Goal: Find specific page/section: Find specific page/section

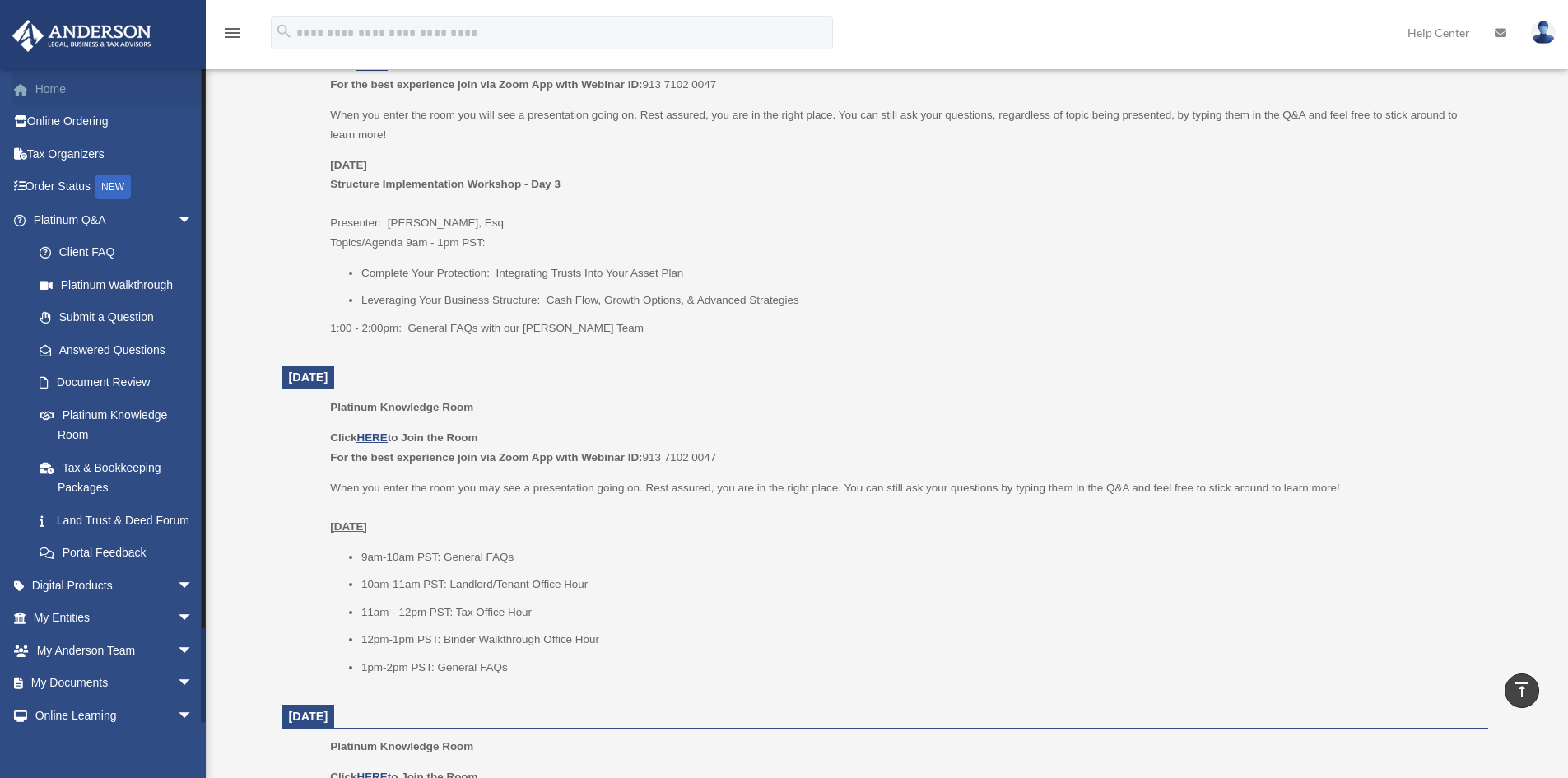
click at [52, 86] on link "Home" at bounding box center [115, 89] width 207 height 33
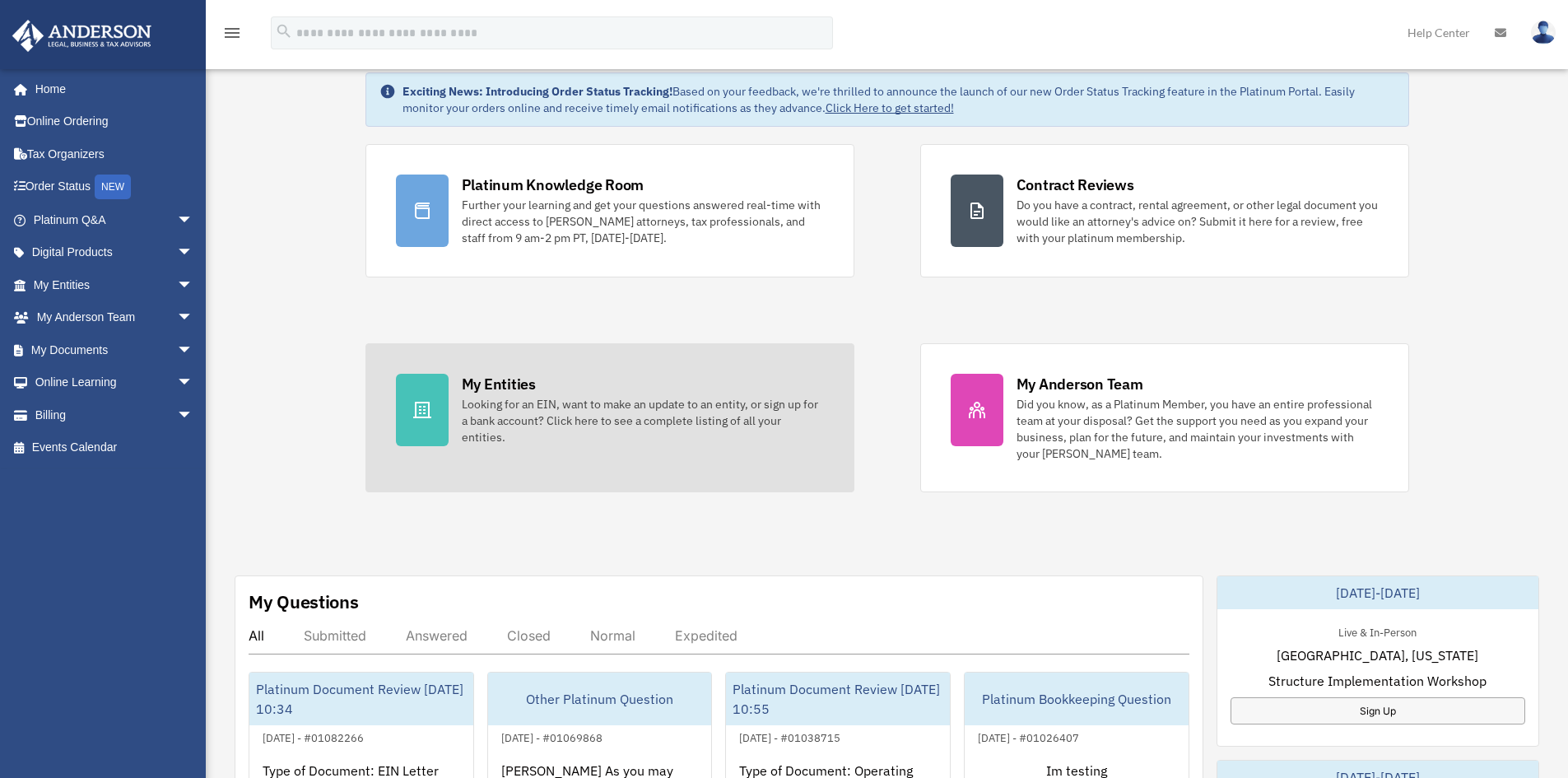
scroll to position [247, 0]
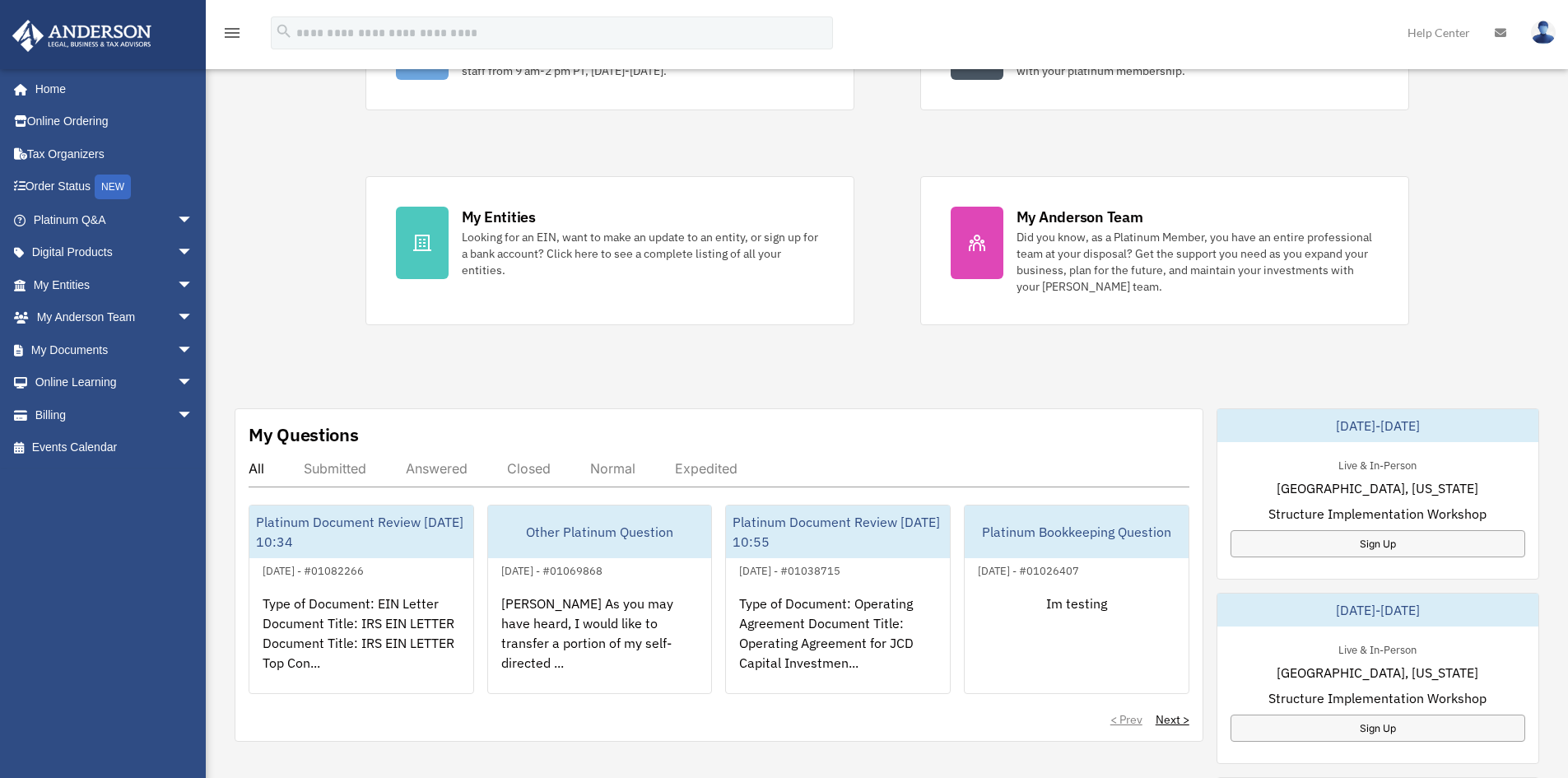
click at [353, 472] on div "Submitted" at bounding box center [334, 469] width 63 height 16
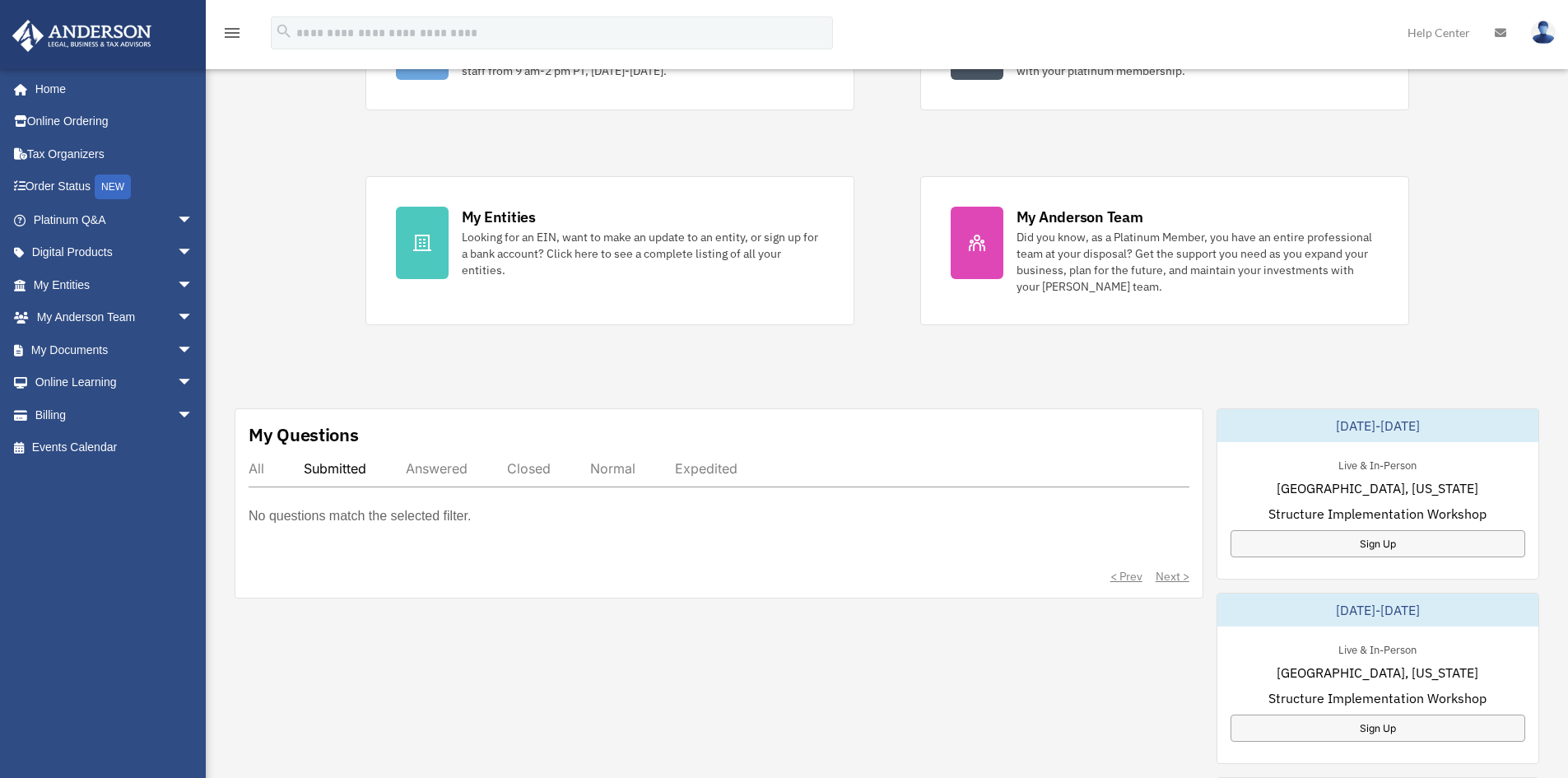
click at [431, 471] on div "Answered" at bounding box center [437, 469] width 62 height 16
click at [442, 468] on div "Answered" at bounding box center [437, 469] width 62 height 16
click at [534, 470] on div "Closed" at bounding box center [528, 469] width 44 height 16
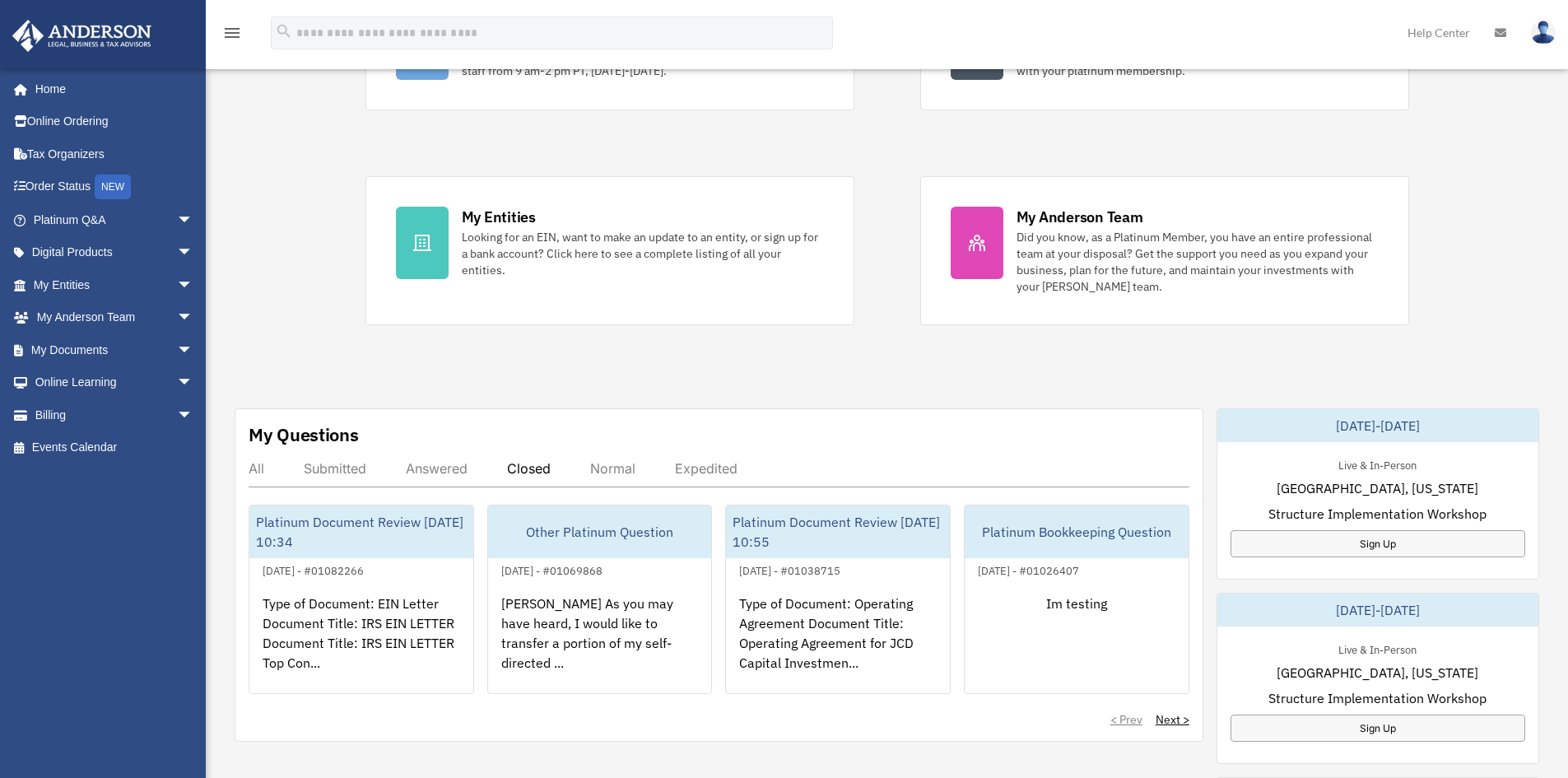
click at [595, 470] on div "Normal" at bounding box center [613, 469] width 45 height 16
click at [624, 473] on div "Normal" at bounding box center [613, 469] width 45 height 16
click at [731, 466] on div "Expedited" at bounding box center [705, 469] width 63 height 16
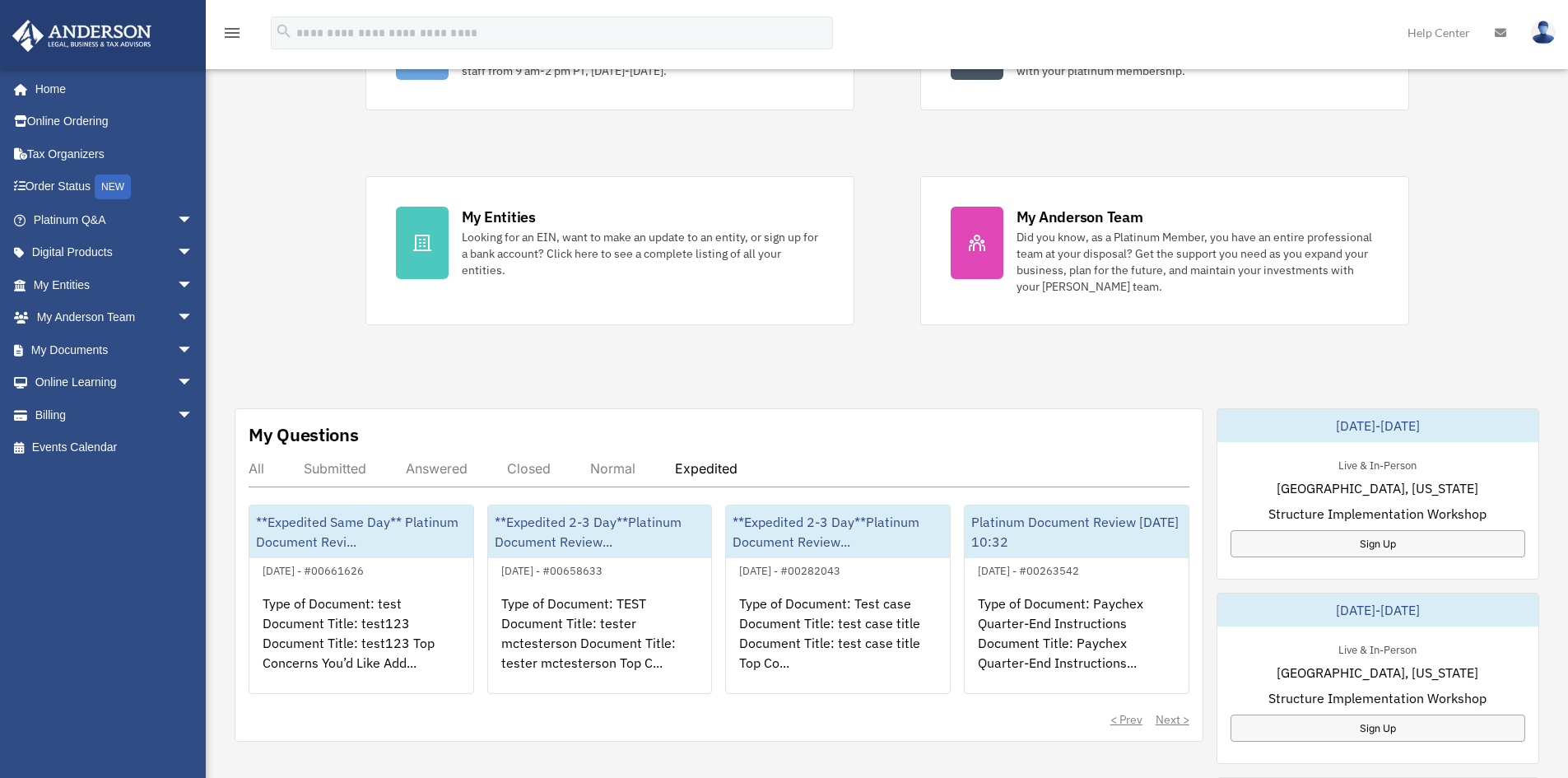
click at [256, 470] on div "All" at bounding box center [256, 469] width 15 height 16
